Goal: Ask a question: Seek information or help from site administrators or community

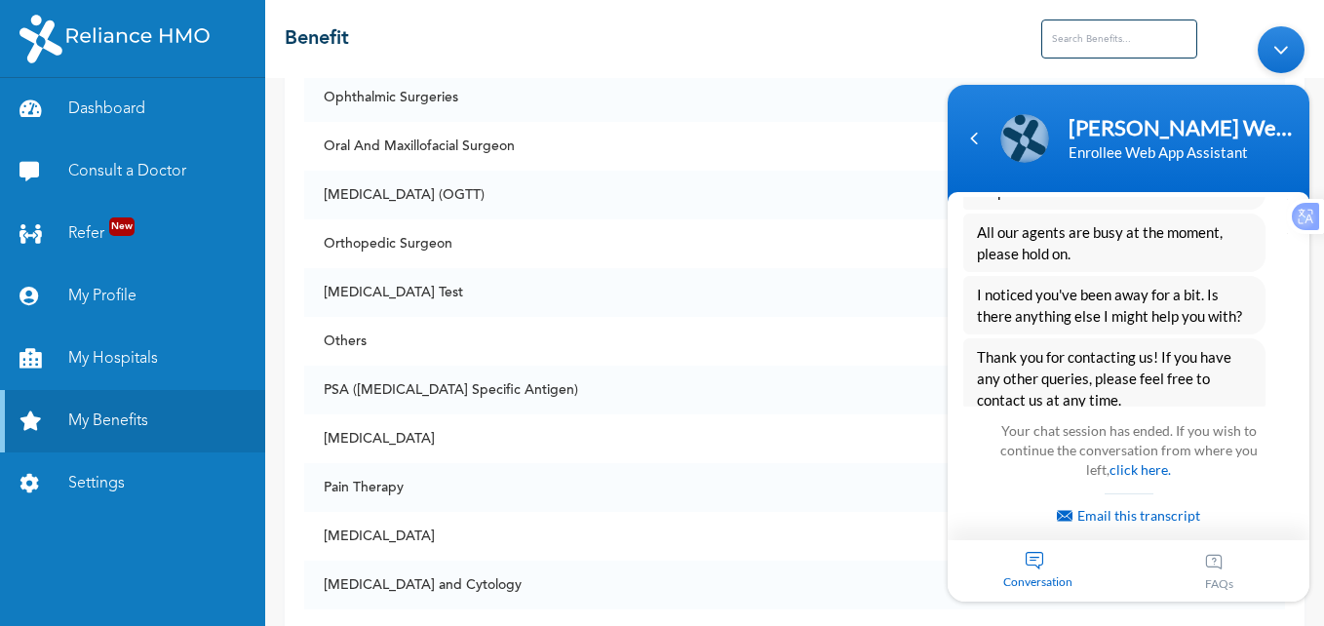
scroll to position [1622, 0]
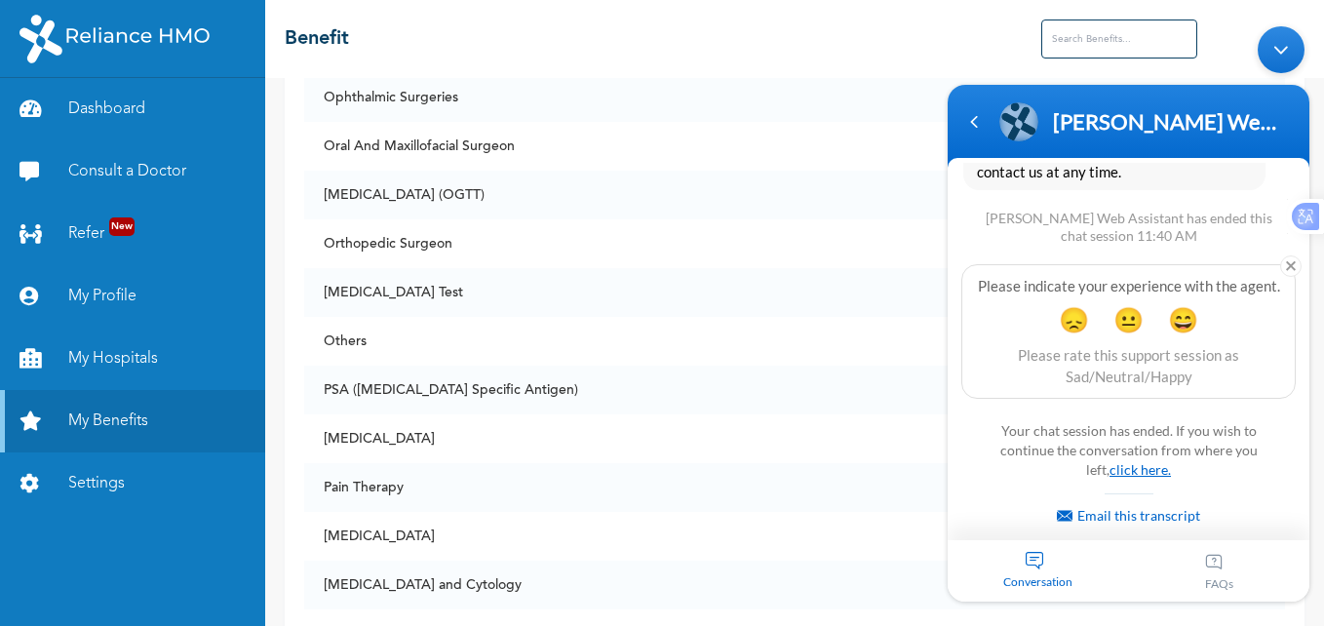
click at [1115, 465] on link "click here." at bounding box center [1140, 469] width 61 height 17
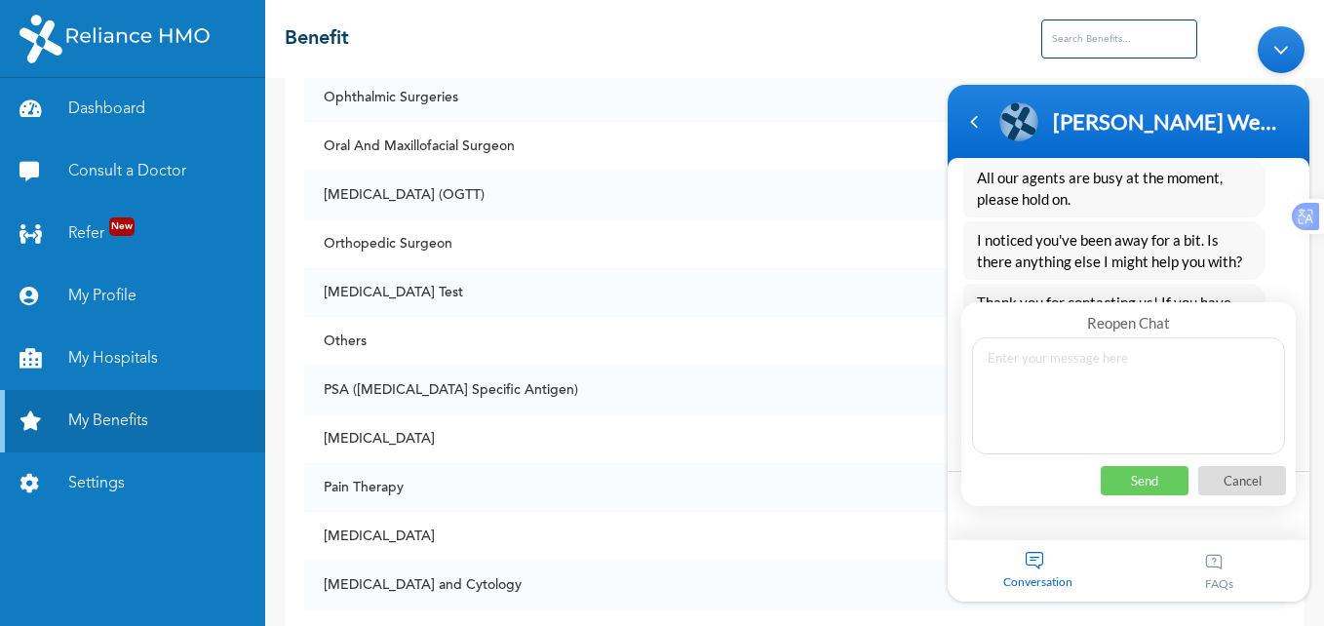
scroll to position [1351, 0]
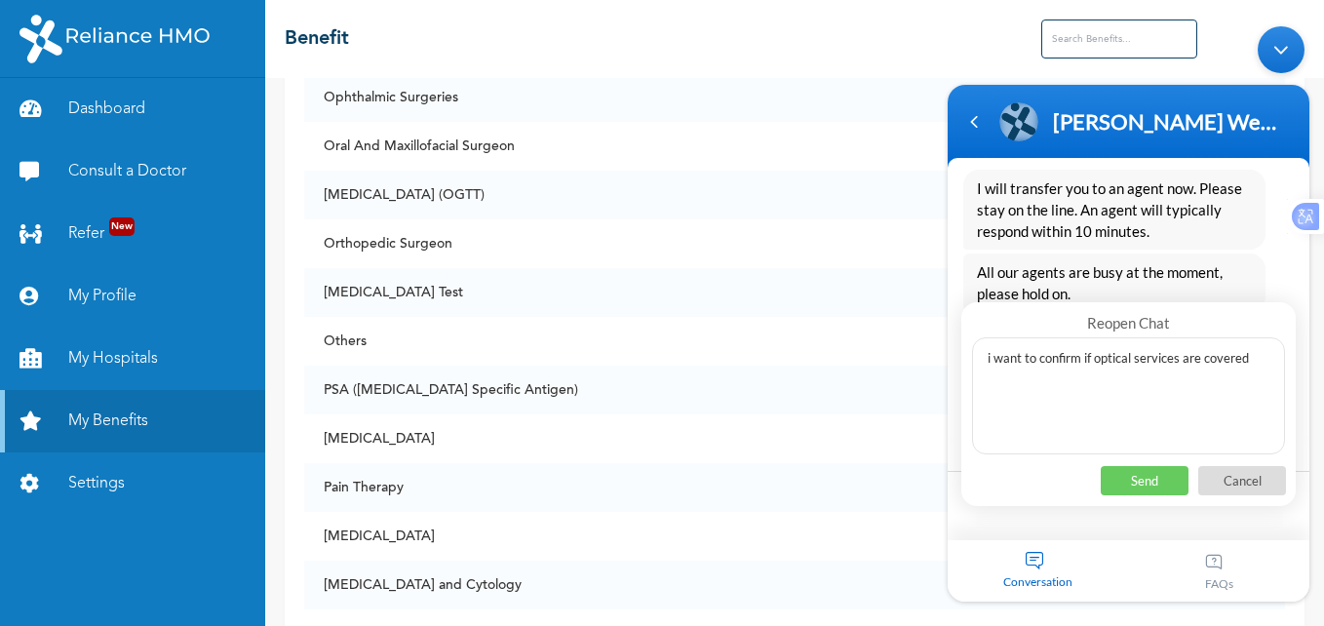
type textarea "i want to confirm if optical services are covered?"
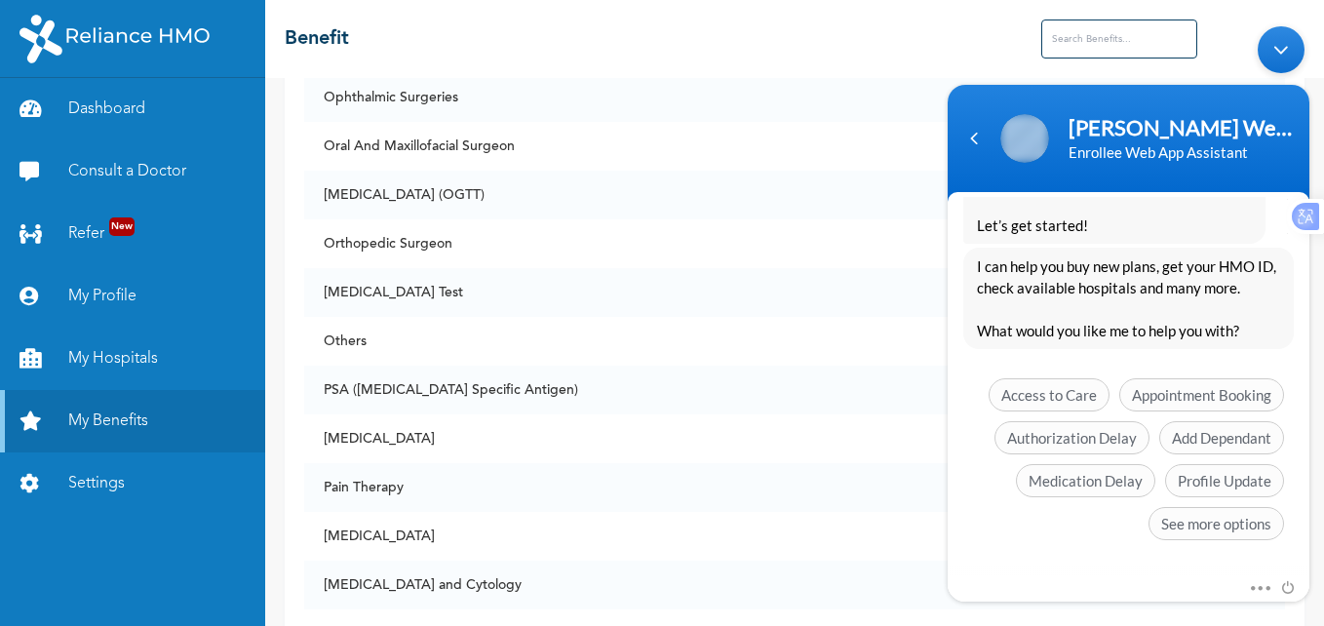
scroll to position [2257, 0]
click at [1051, 389] on span "Access to Care" at bounding box center [1049, 394] width 121 height 33
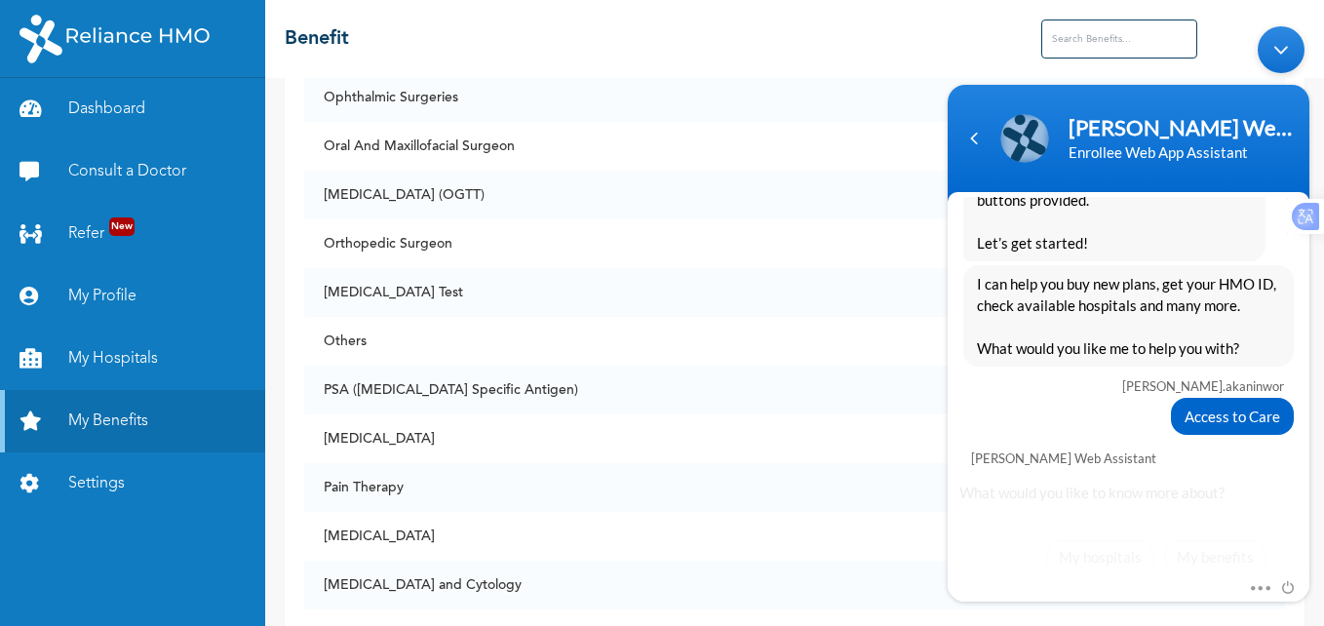
scroll to position [2316, 0]
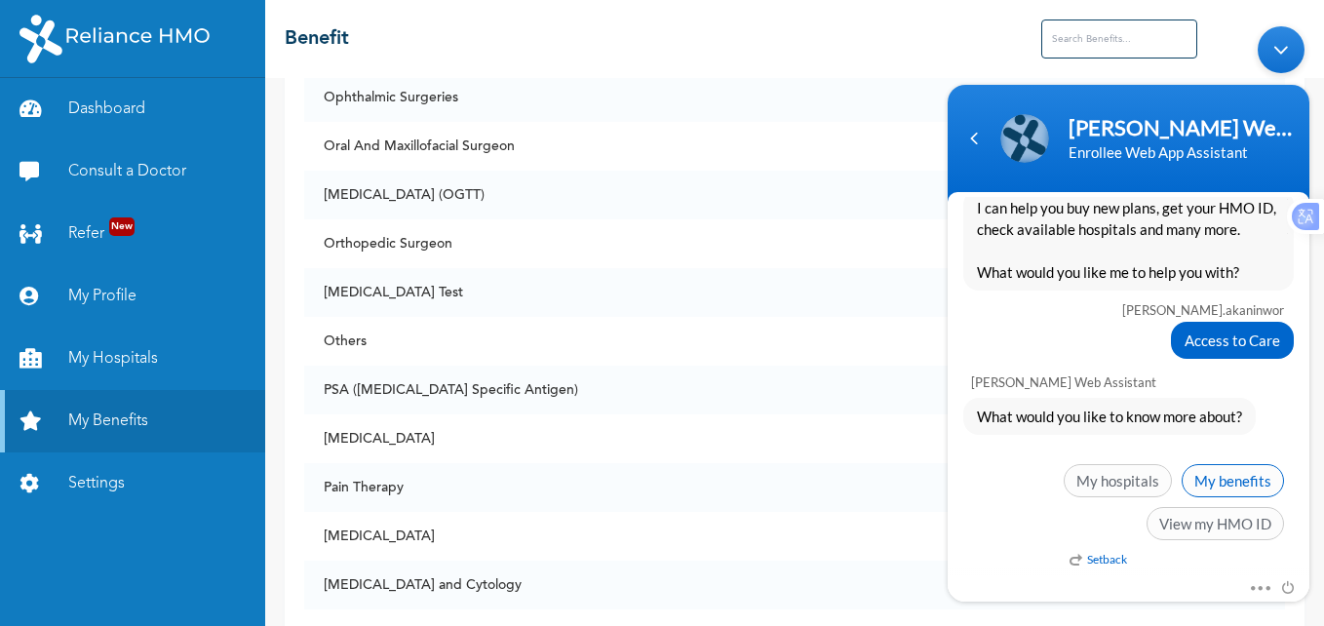
click at [1218, 474] on span "My benefits" at bounding box center [1233, 480] width 102 height 33
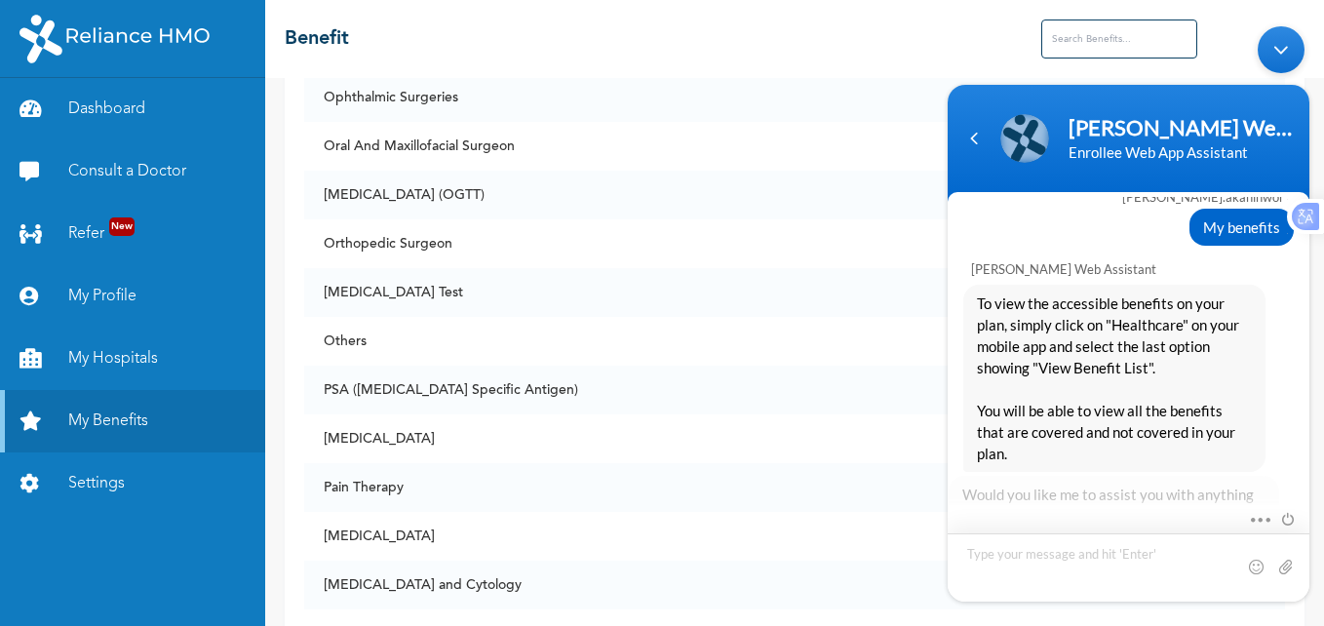
scroll to position [2677, 0]
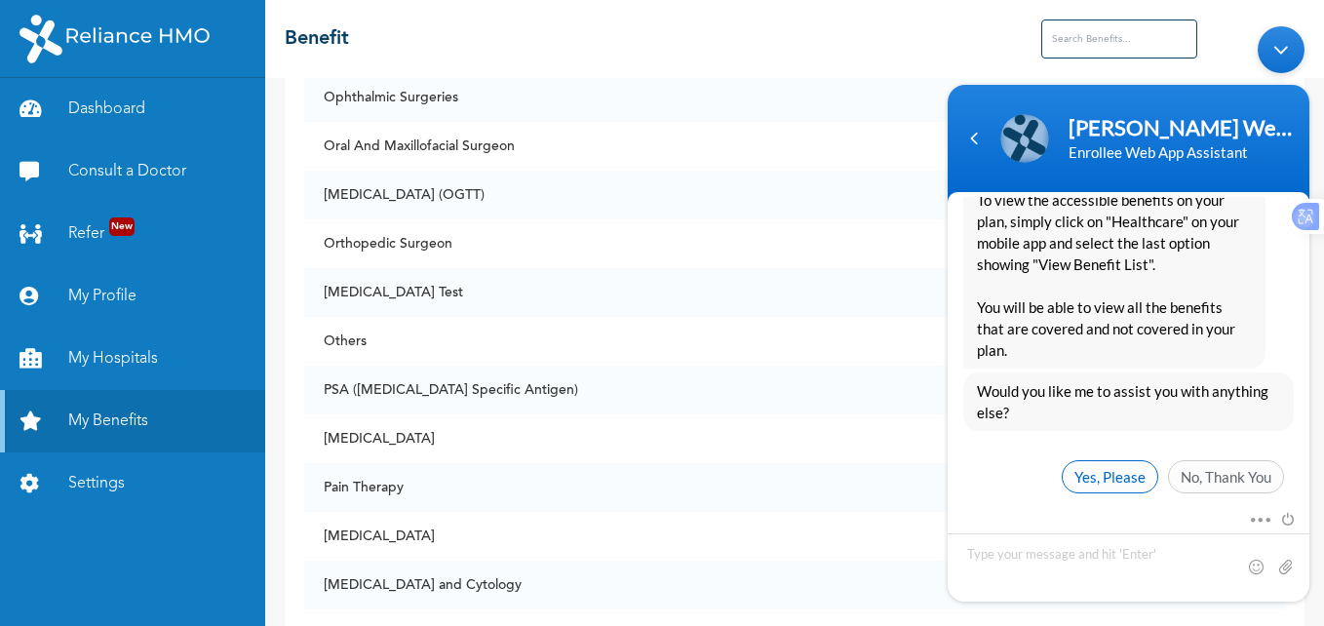
click at [1107, 465] on span "Yes, Please" at bounding box center [1110, 476] width 97 height 33
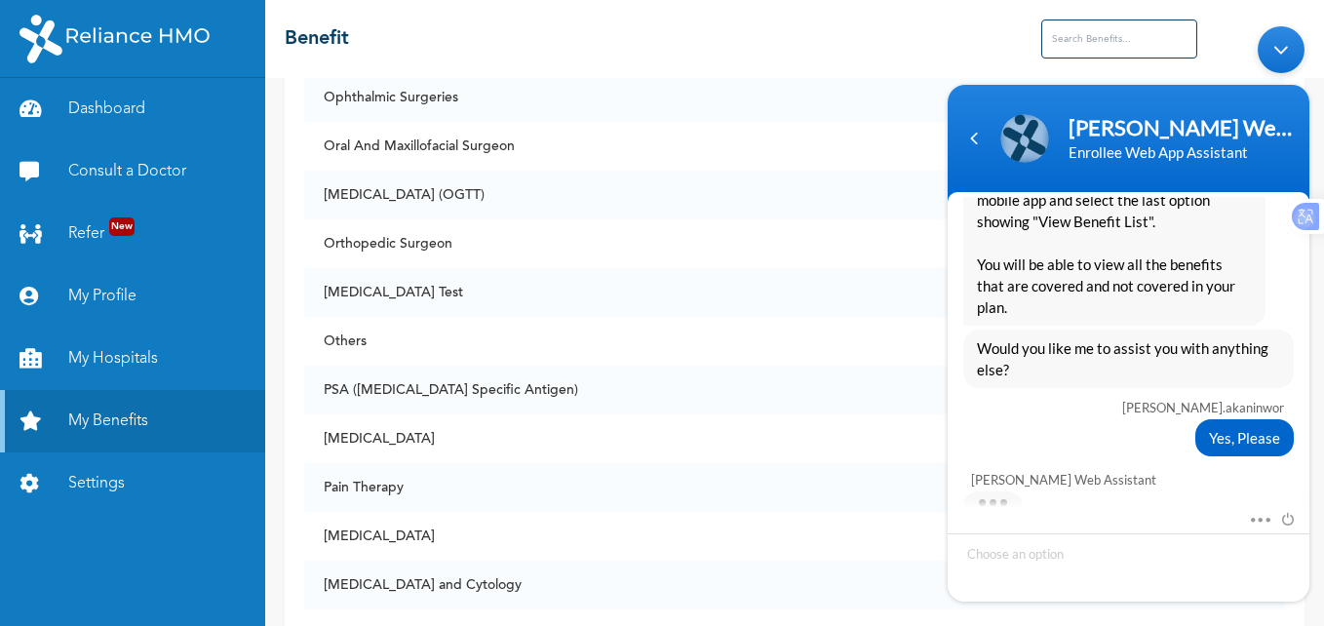
click html "[PERSON_NAME] Web Assistant Enrollee Web App Assistant [PERSON_NAME].akaninwor …"
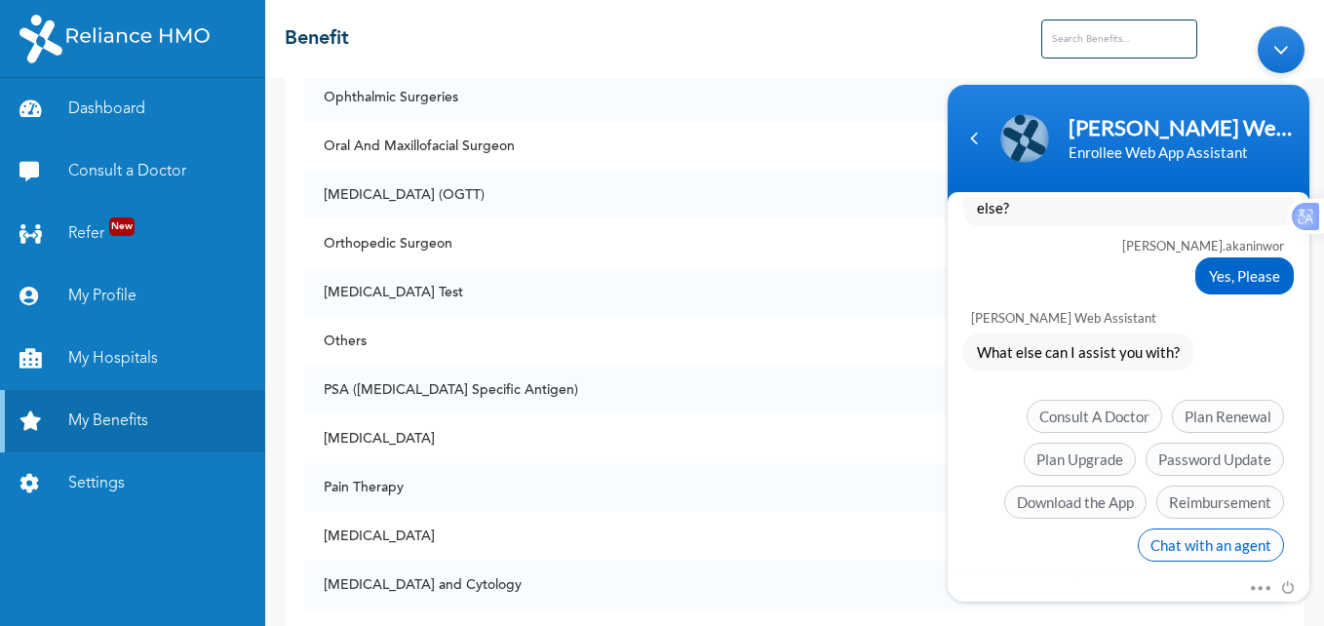
click at [1174, 530] on span "Chat with an agent" at bounding box center [1211, 544] width 146 height 33
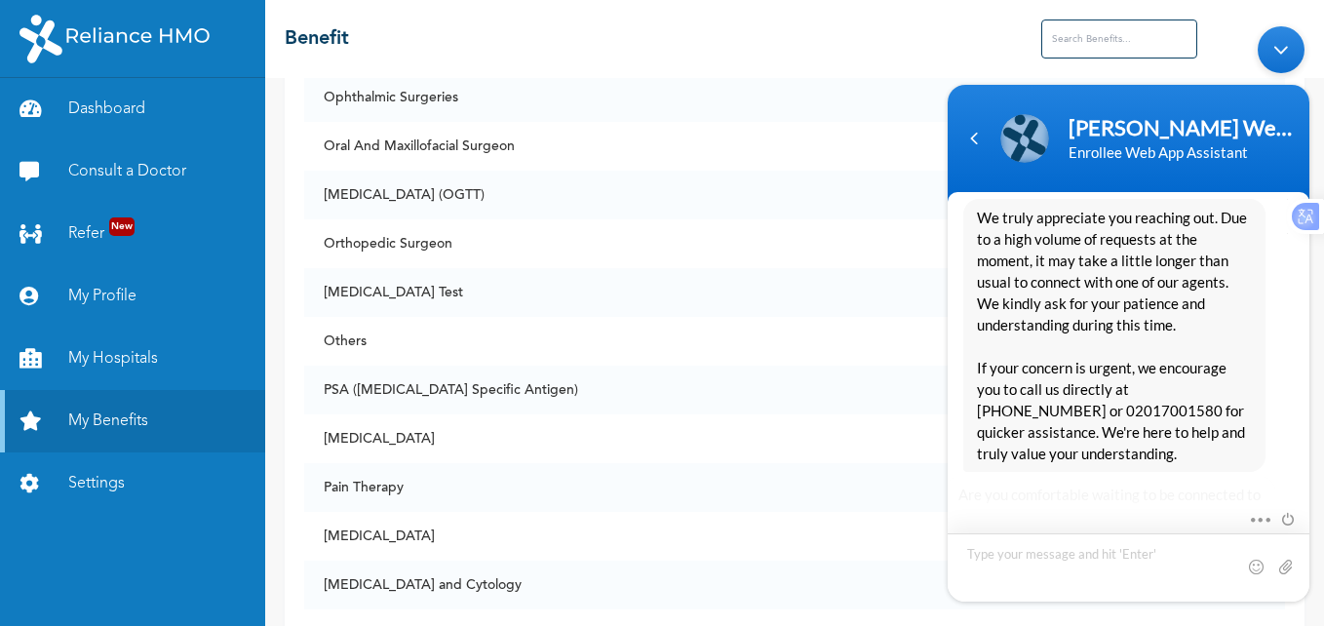
scroll to position [3264, 0]
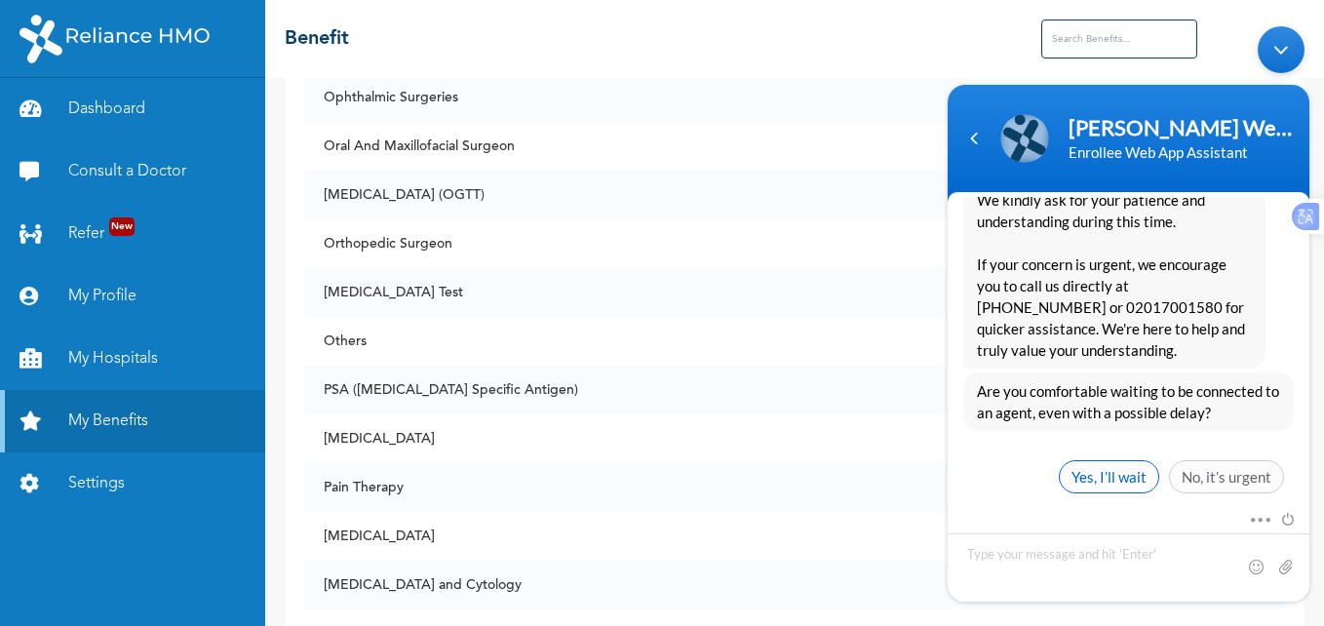
click at [1115, 460] on span "Yes, I’ll wait" at bounding box center [1109, 476] width 100 height 33
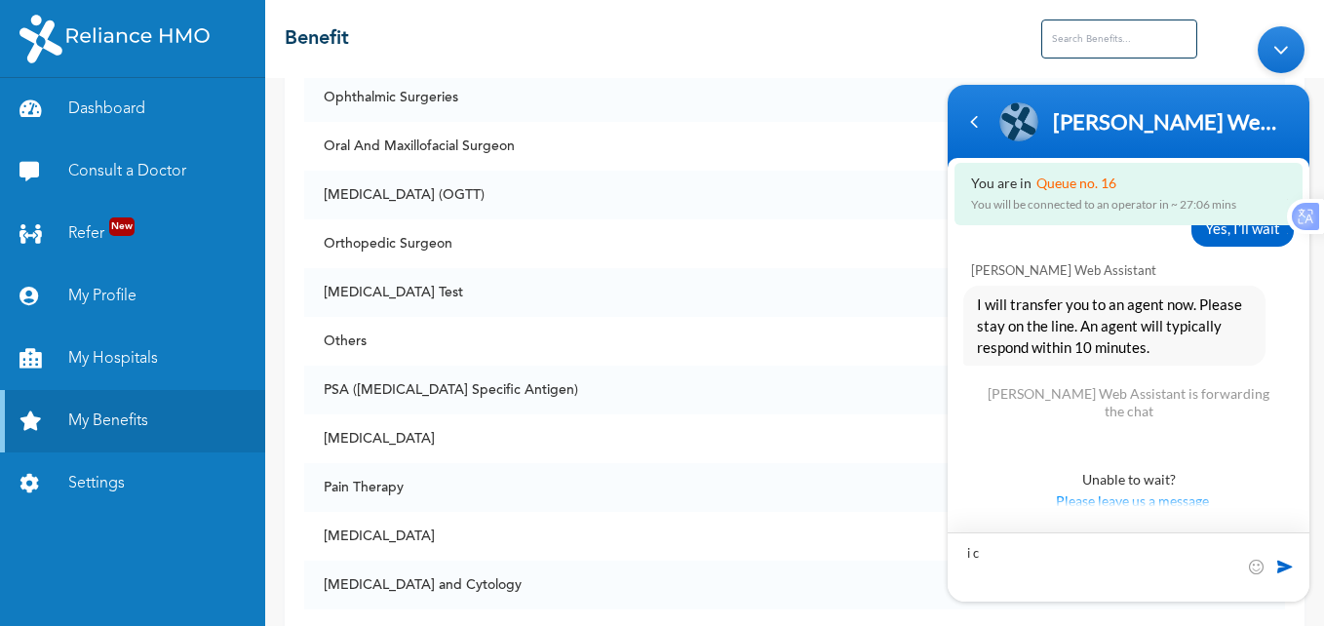
scroll to position [3483, 0]
type textarea "i cant find the optical services on the beneficiary list, is this covered on my…"
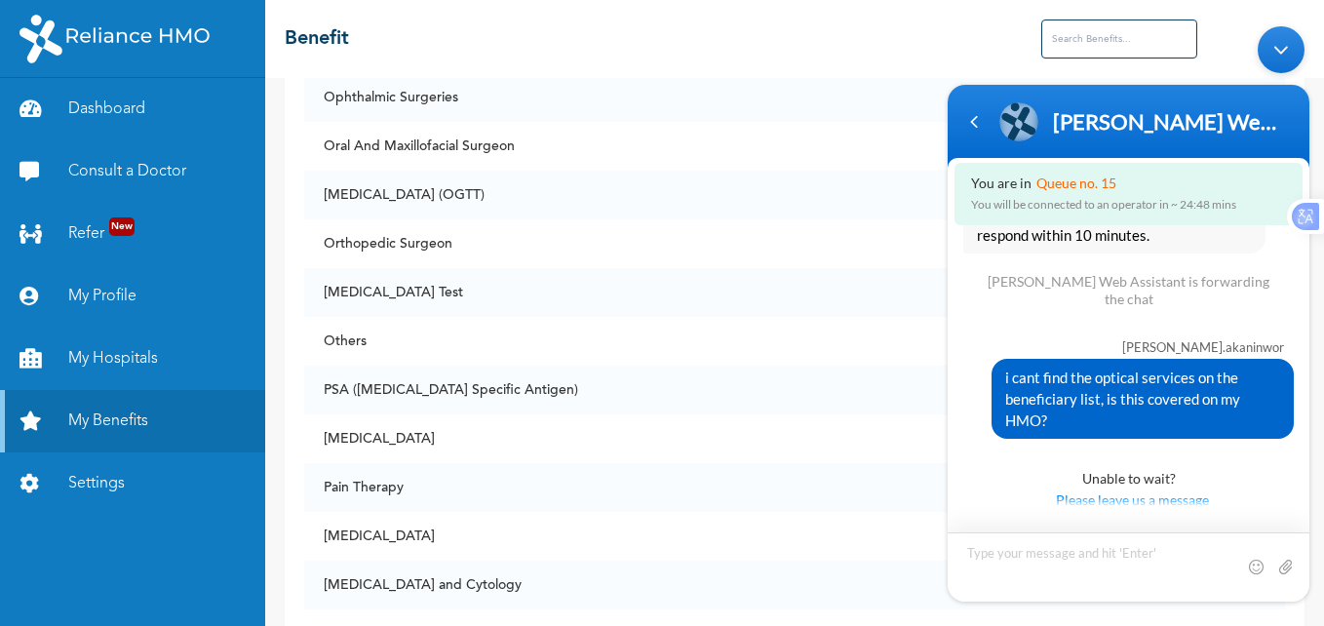
scroll to position [3598, 0]
